Goal: Task Accomplishment & Management: Complete application form

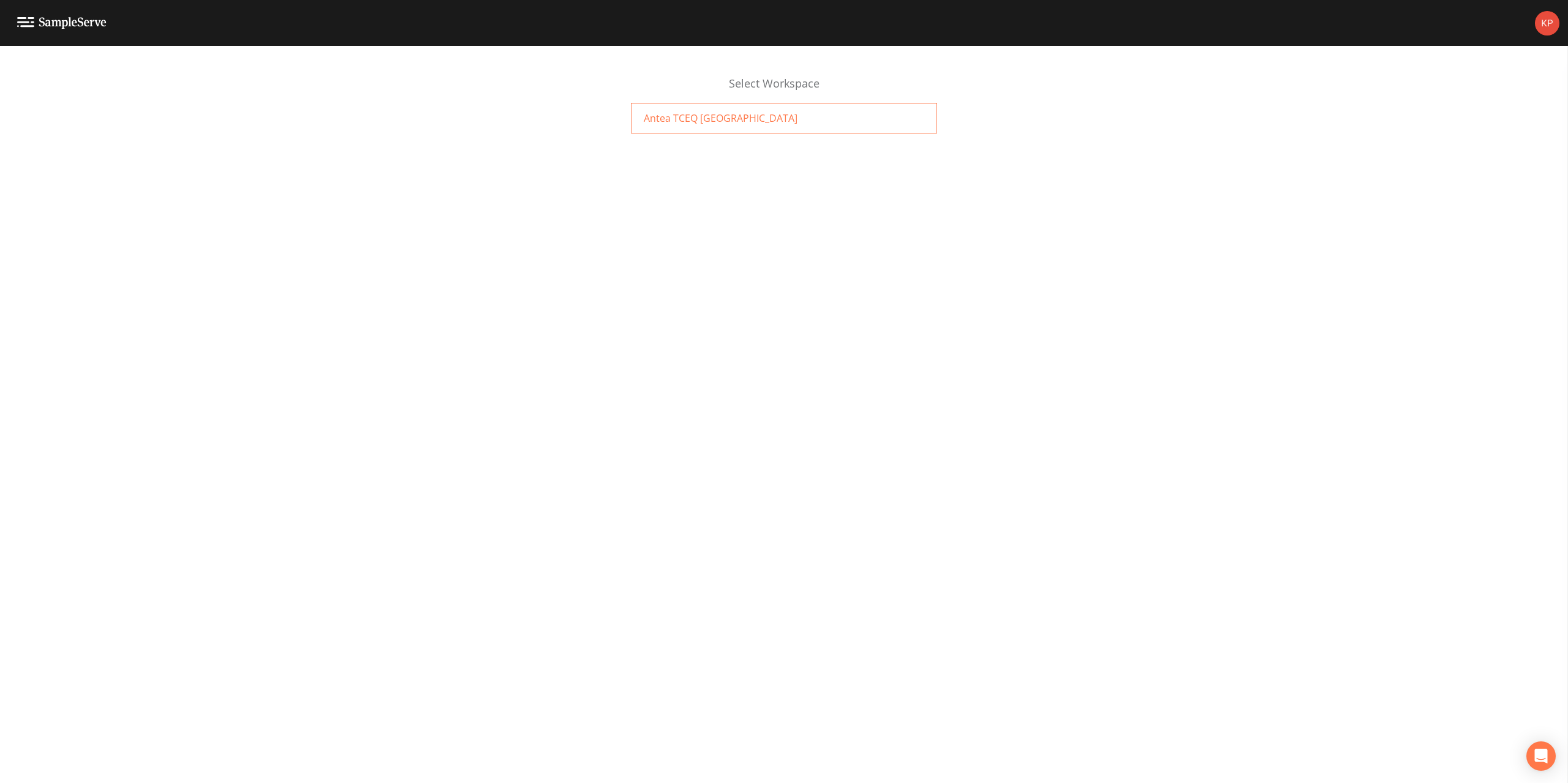
click at [661, 122] on span "Antea TCEQ [GEOGRAPHIC_DATA]" at bounding box center [721, 118] width 154 height 15
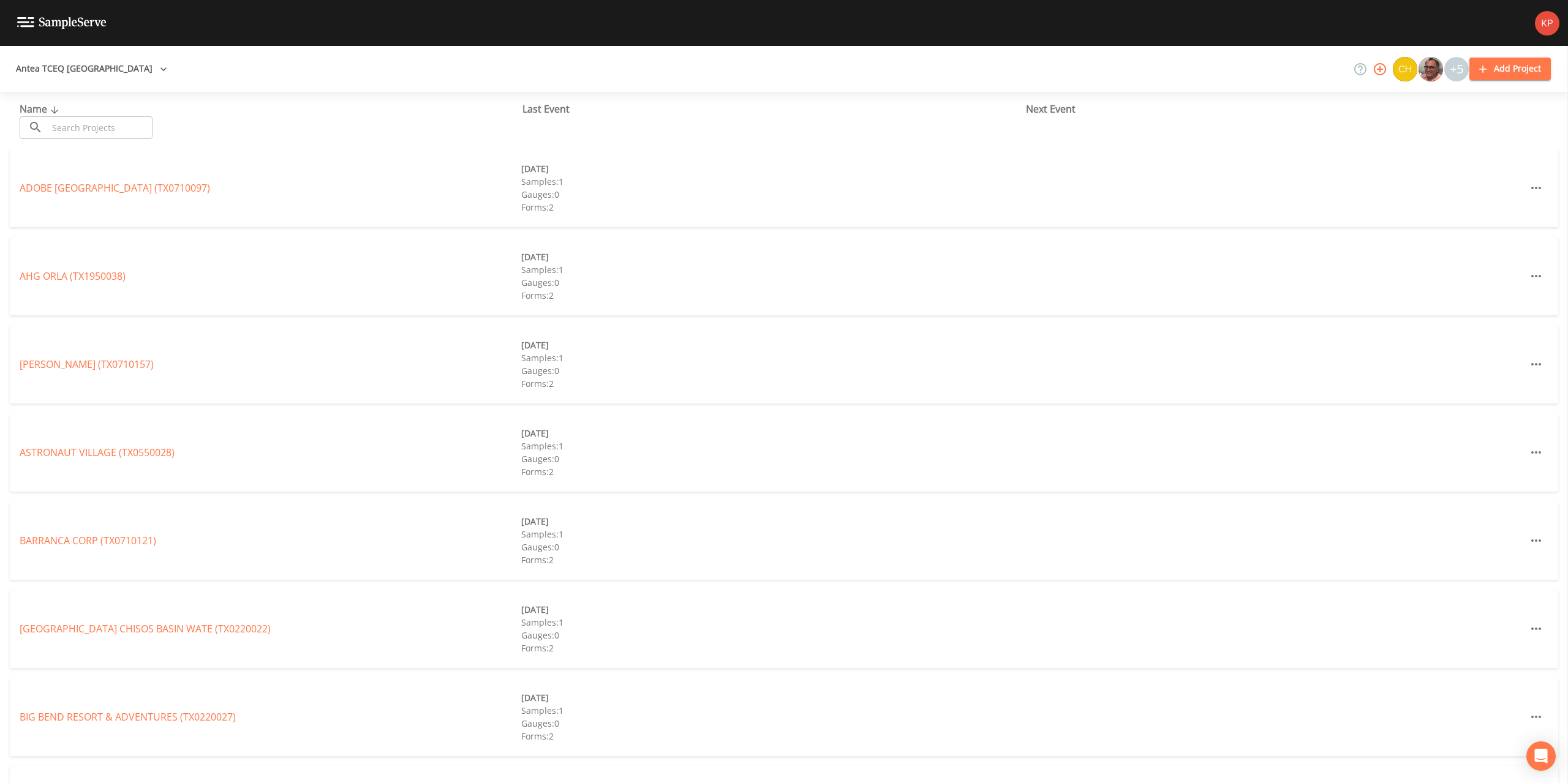
click at [73, 125] on input "text" at bounding box center [100, 127] width 105 height 22
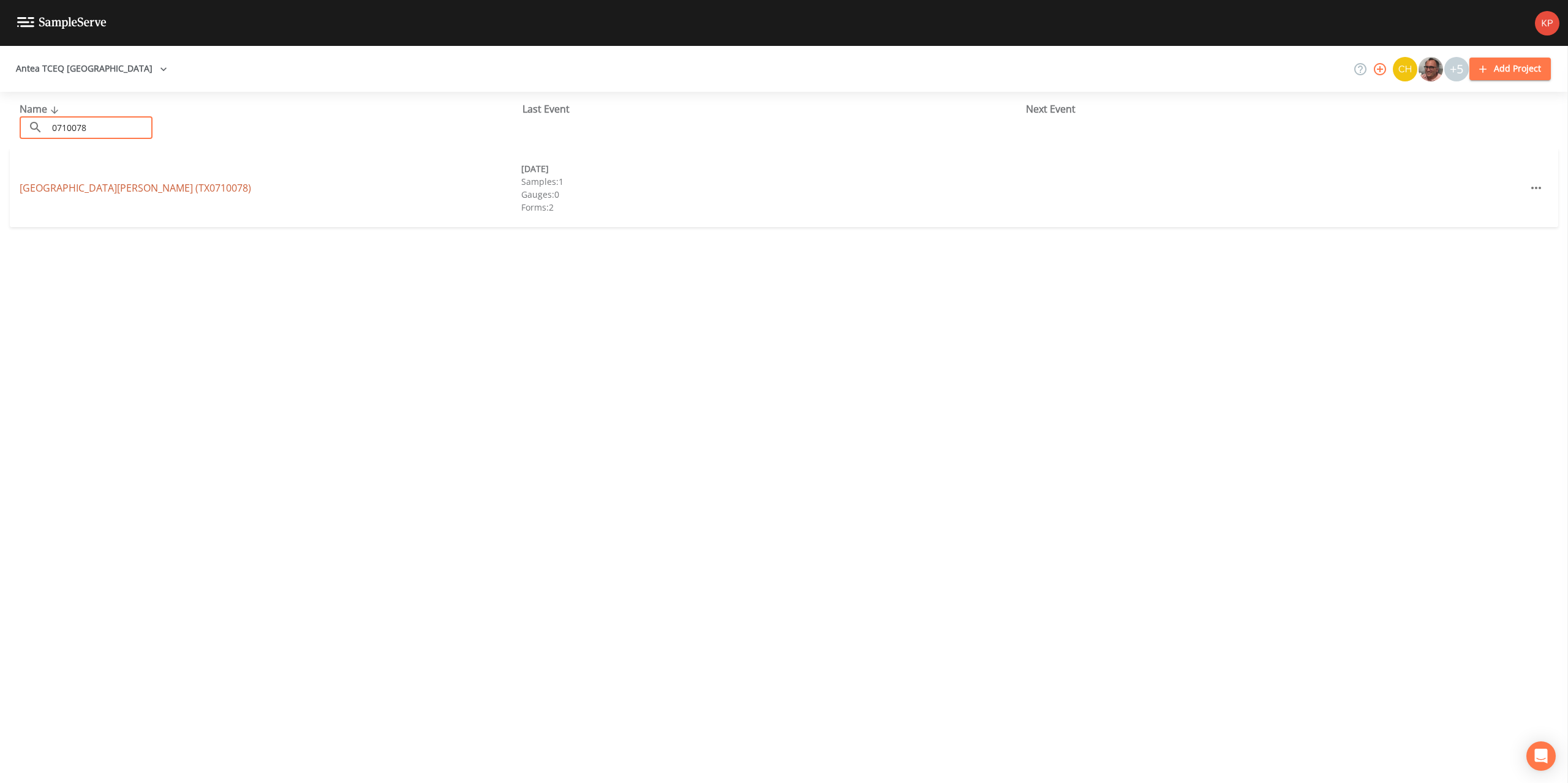
type input "0710078"
click at [62, 188] on link "FORT BLISS BIGGS ARMY AIRFIELD (TX0710078)" at bounding box center [136, 188] width 232 height 13
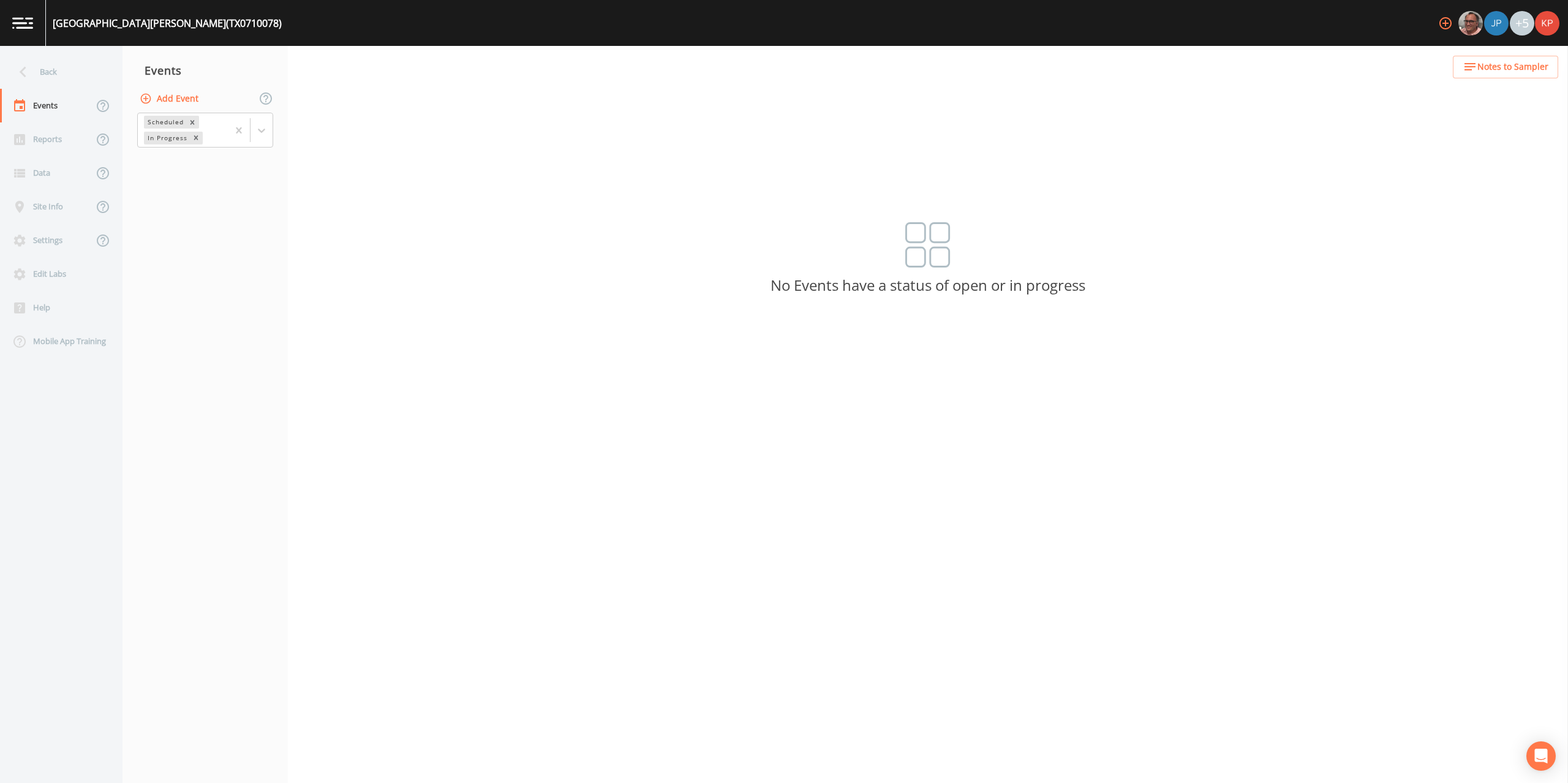
click at [146, 98] on icon "button" at bounding box center [146, 98] width 11 height 11
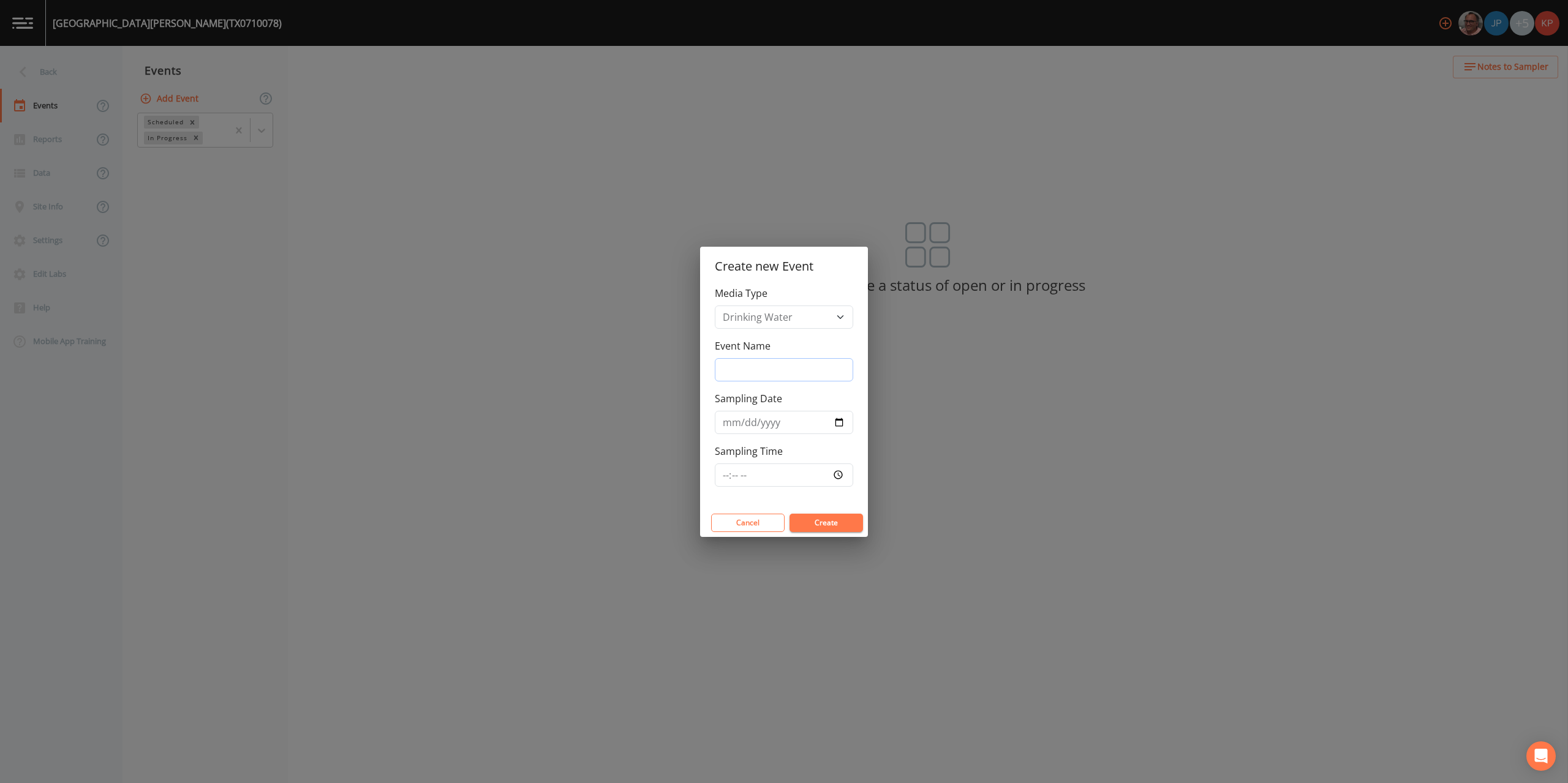
click at [748, 371] on input "Event Name" at bounding box center [784, 370] width 138 height 23
type input "Resample"
click at [839, 423] on input "Sampling Date" at bounding box center [784, 423] width 138 height 23
type input "2025-09-08"
click at [839, 474] on input "Sampling Time" at bounding box center [784, 475] width 138 height 23
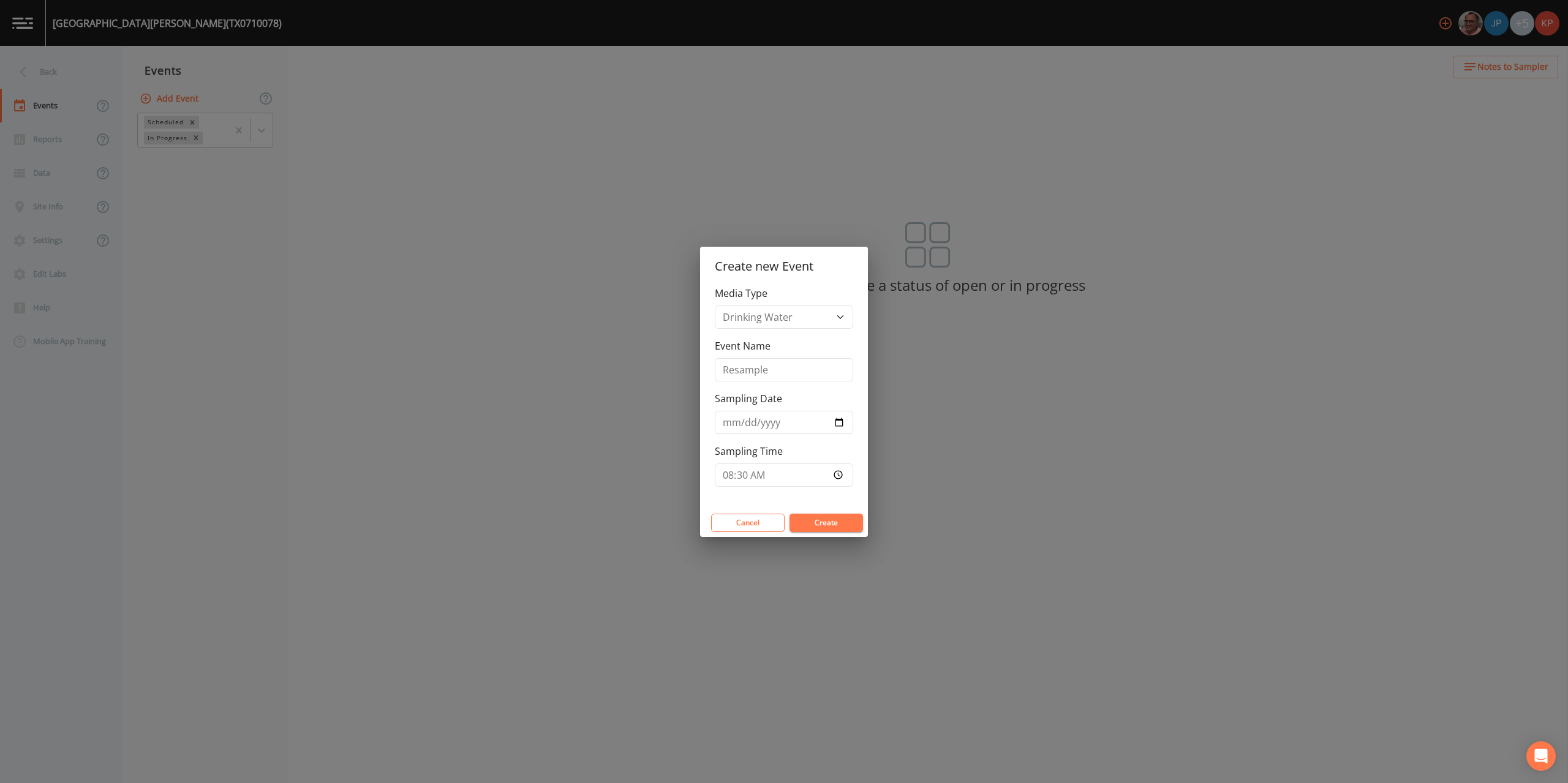
type input "08:30"
click at [848, 525] on button "Create" at bounding box center [826, 523] width 74 height 18
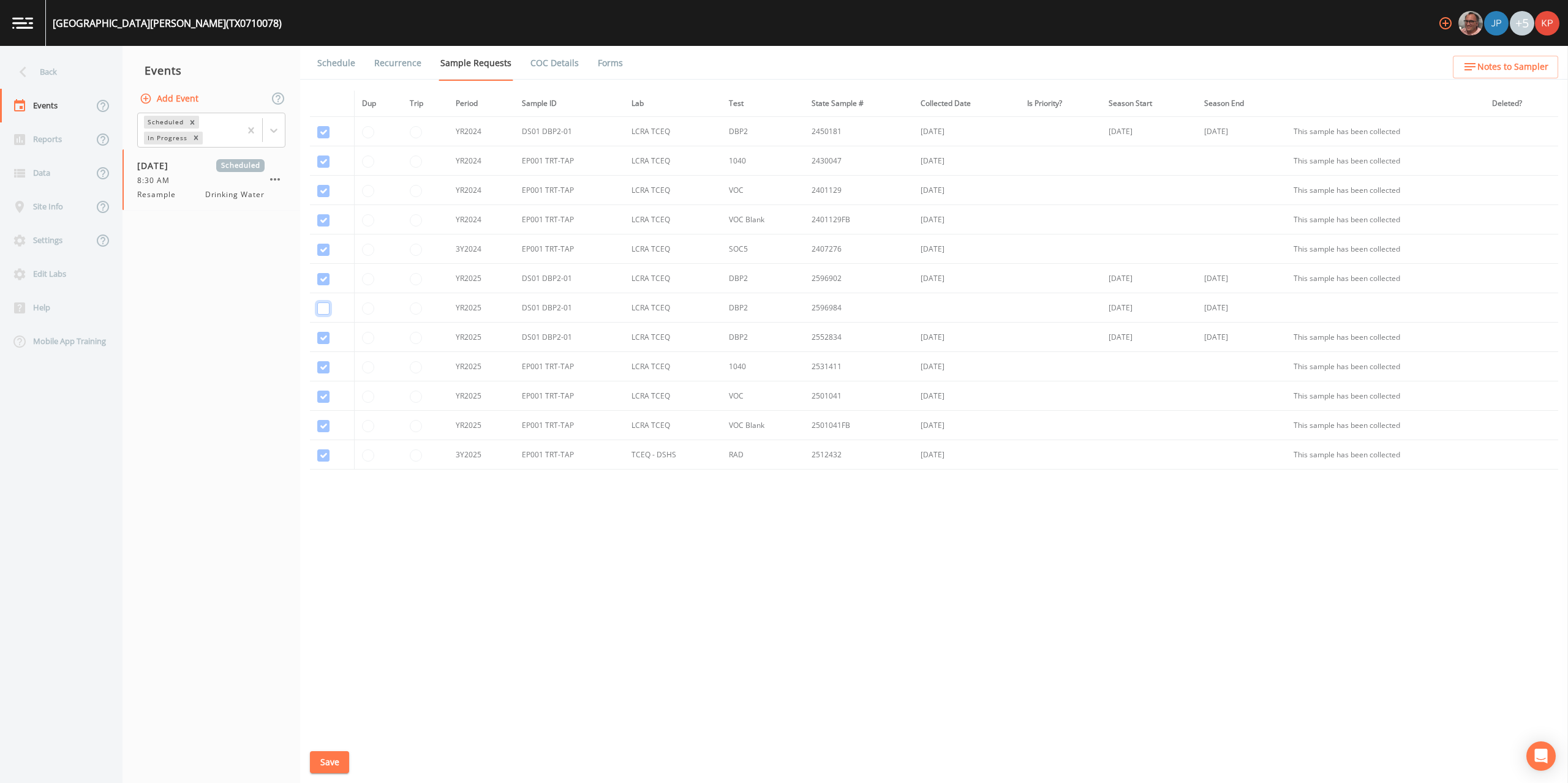
click at [325, 312] on input "checkbox" at bounding box center [323, 309] width 12 height 12
checkbox input "true"
click at [324, 760] on button "Save" at bounding box center [329, 762] width 39 height 22
click at [332, 65] on link "Schedule" at bounding box center [336, 63] width 41 height 34
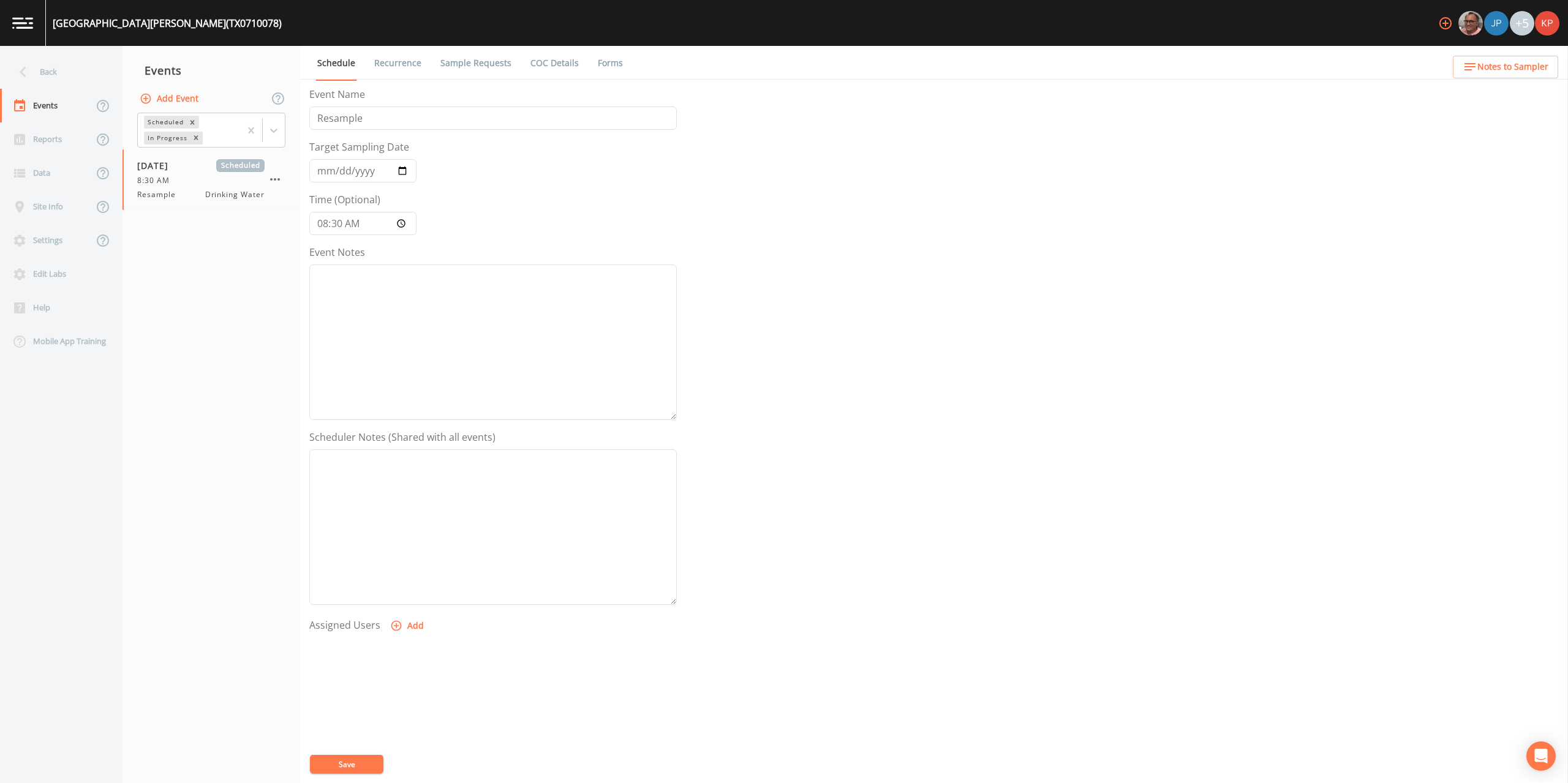
click at [392, 626] on icon "button" at bounding box center [396, 626] width 12 height 12
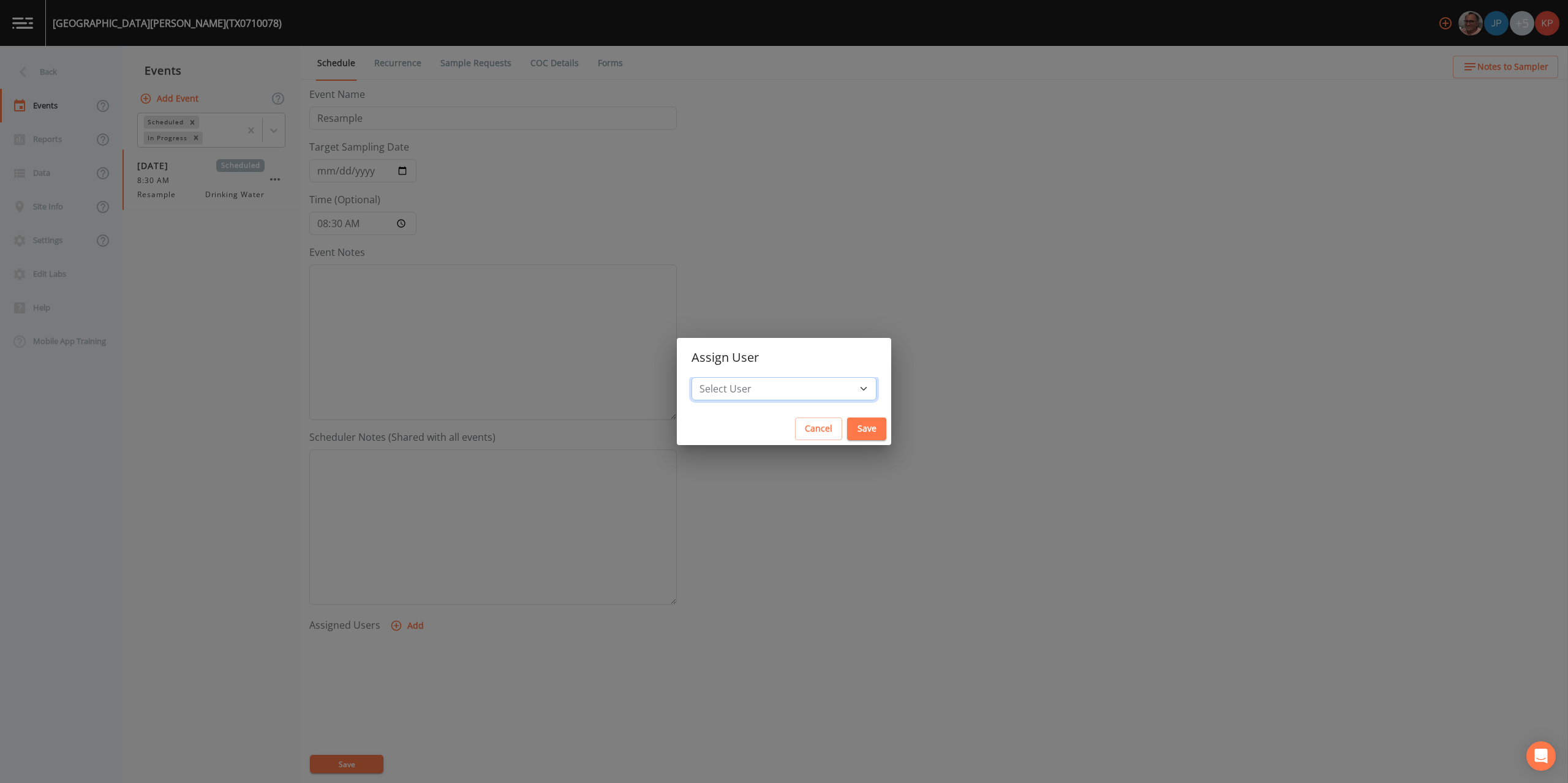
click at [827, 387] on select "Select User Mike Franklin Joshua gere Paul David Weber Zachary Evans Stafford J…" at bounding box center [783, 389] width 185 height 23
select select "f7af0aff-814f-4e76-9497-215a20ea6cd2"
click at [730, 377] on select "Select User Mike Franklin Joshua gere Paul David Weber Zachary Evans Stafford J…" at bounding box center [783, 389] width 185 height 23
click at [847, 428] on button "Save" at bounding box center [866, 429] width 39 height 22
select select
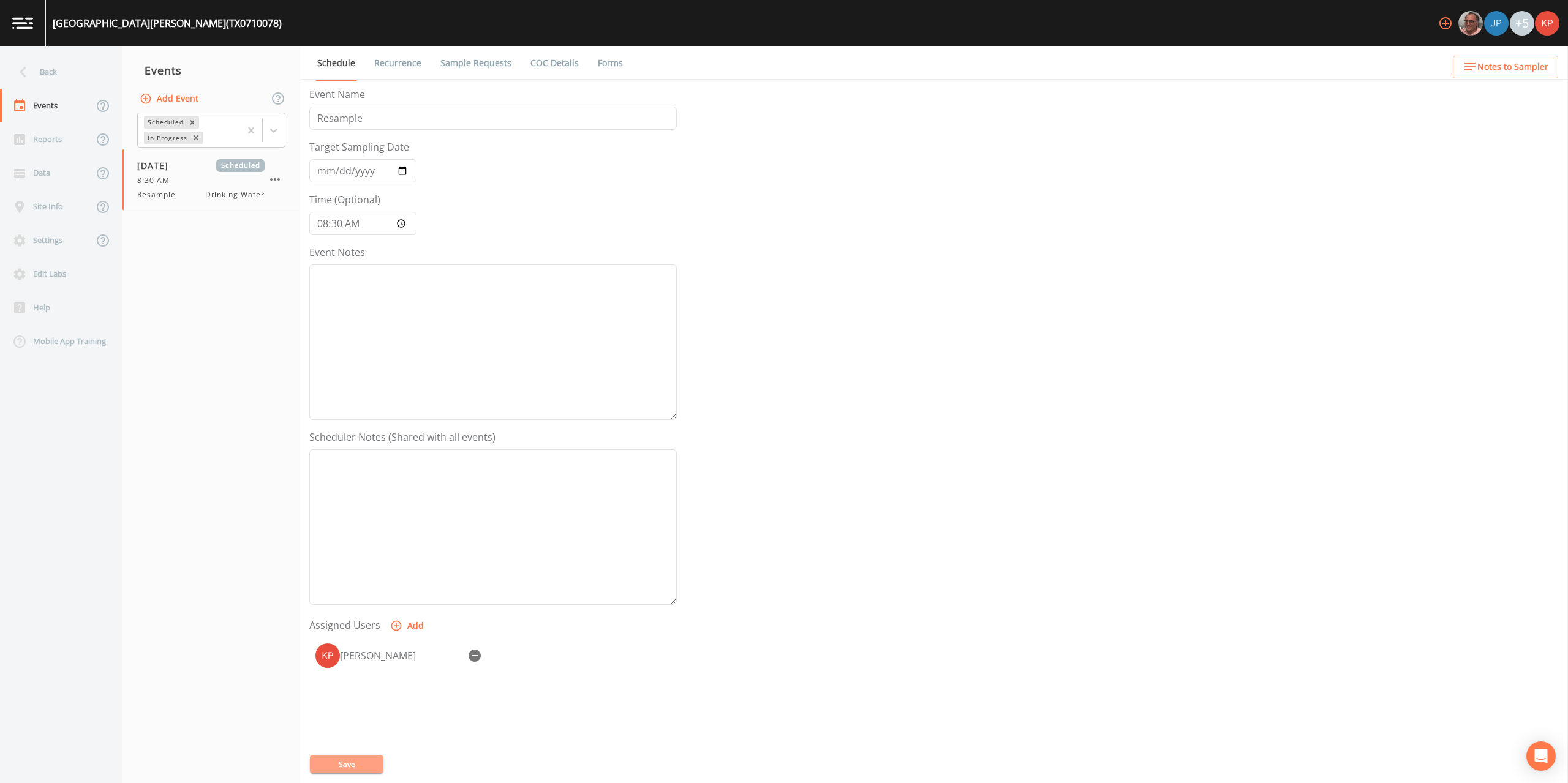
click at [353, 768] on button "Save" at bounding box center [346, 764] width 74 height 18
click at [22, 70] on icon at bounding box center [23, 72] width 7 height 11
